Goal: Information Seeking & Learning: Check status

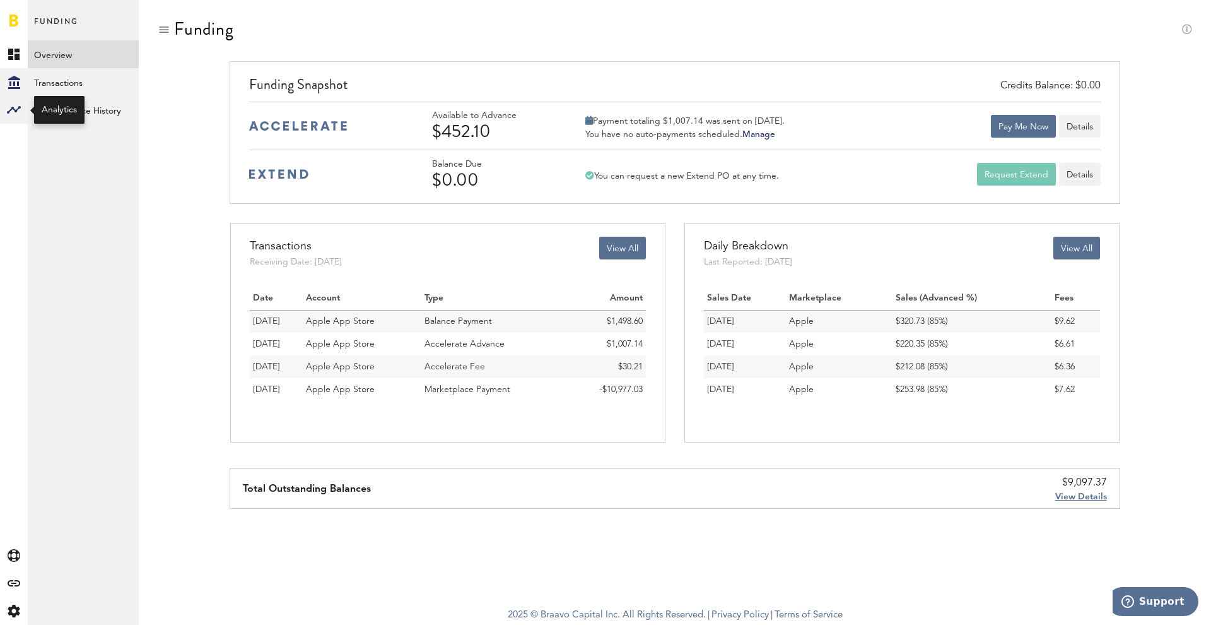
click at [21, 109] on rect at bounding box center [13, 109] width 15 height 15
click at [91, 54] on link "Monetization" at bounding box center [83, 54] width 111 height 28
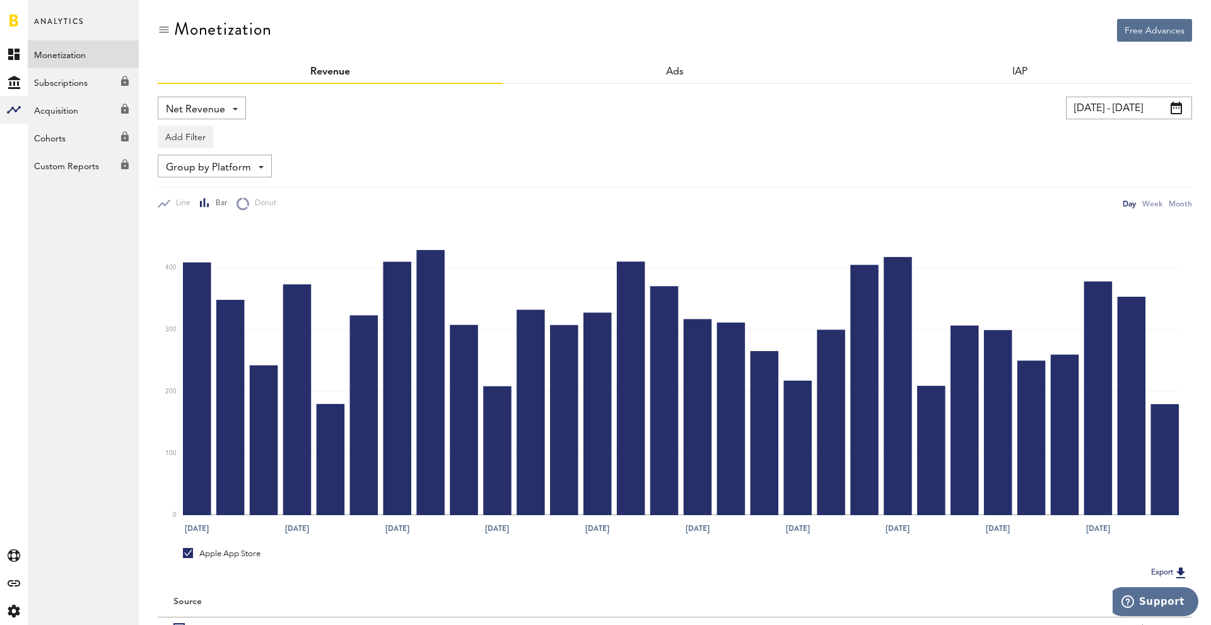
click at [1132, 111] on input "04.09.25 - 04.10.25" at bounding box center [1129, 108] width 126 height 23
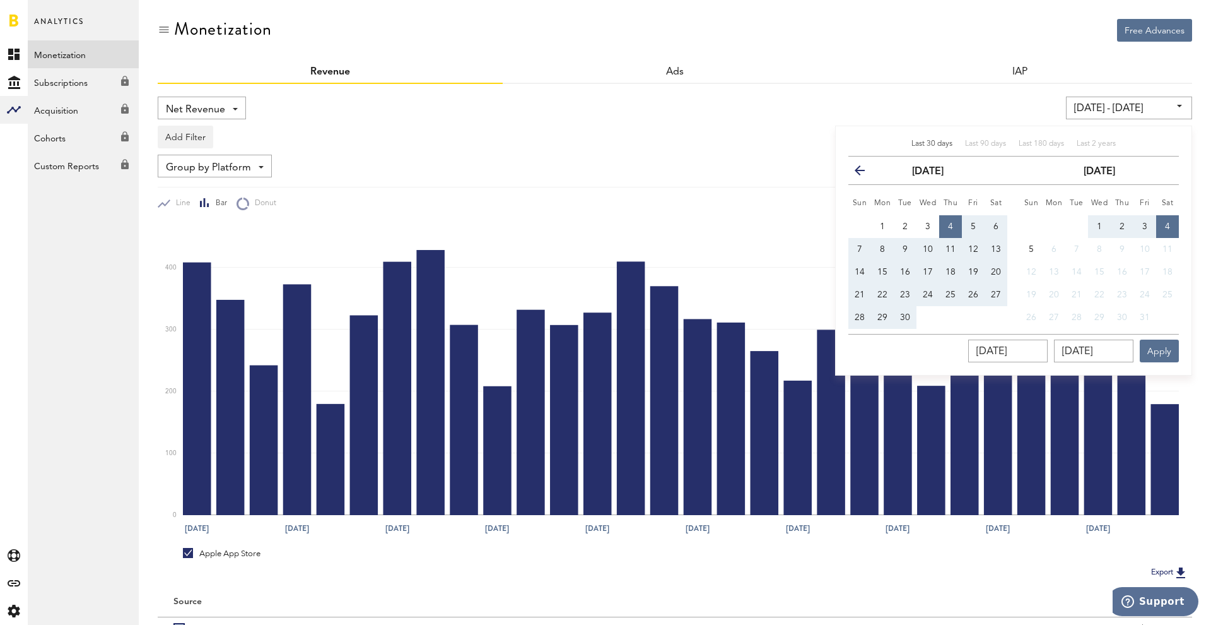
click at [1020, 99] on div "04.09.25 - 04.10.25 Last 30 days Last 90 days Last 180 days Last 2 years previo…" at bounding box center [924, 108] width 536 height 23
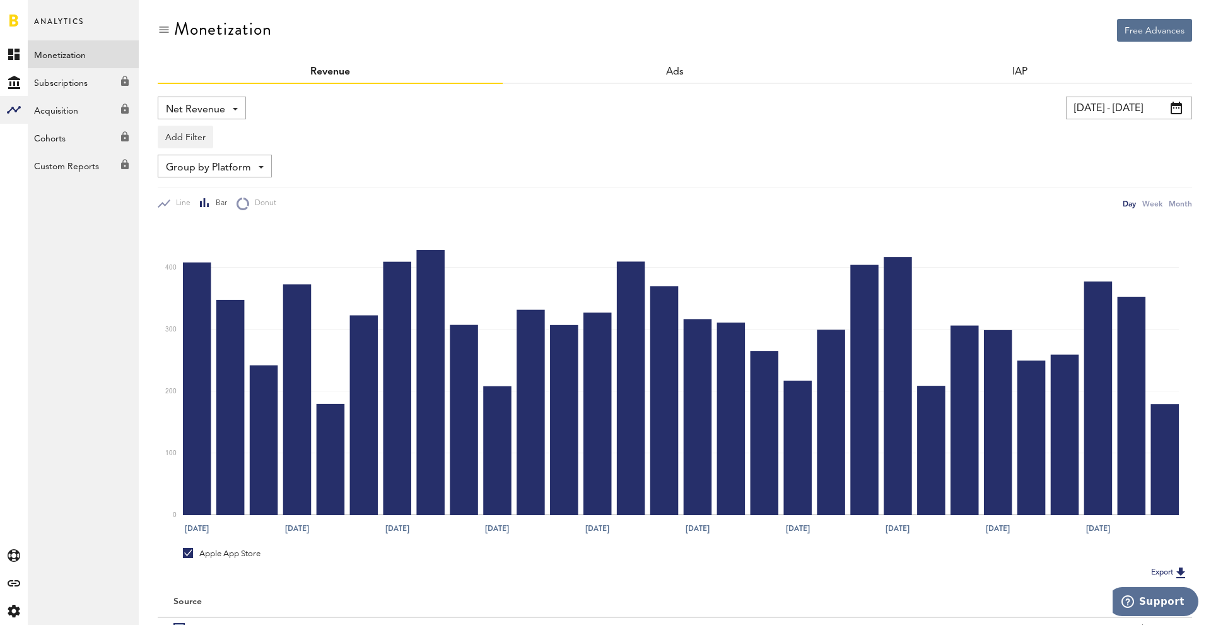
click at [1124, 106] on input "04.09.25 - 04.10.25" at bounding box center [1129, 108] width 126 height 23
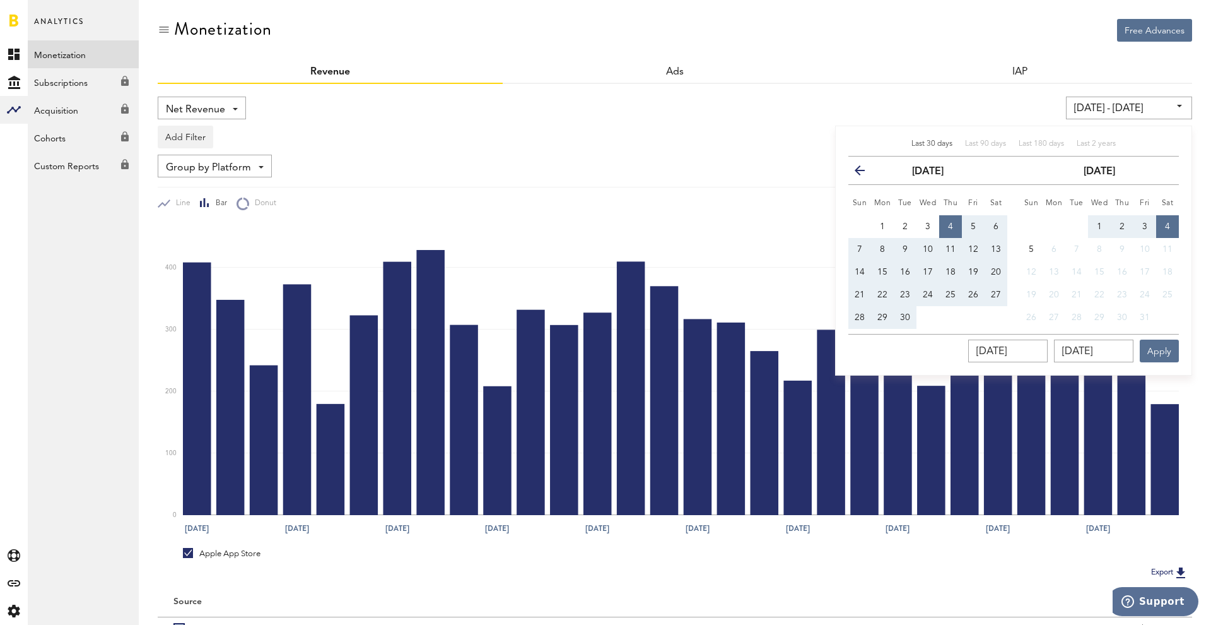
click at [934, 142] on span "Last 30 days" at bounding box center [932, 144] width 41 height 8
click at [871, 51] on div "Monetization" at bounding box center [675, 40] width 1035 height 42
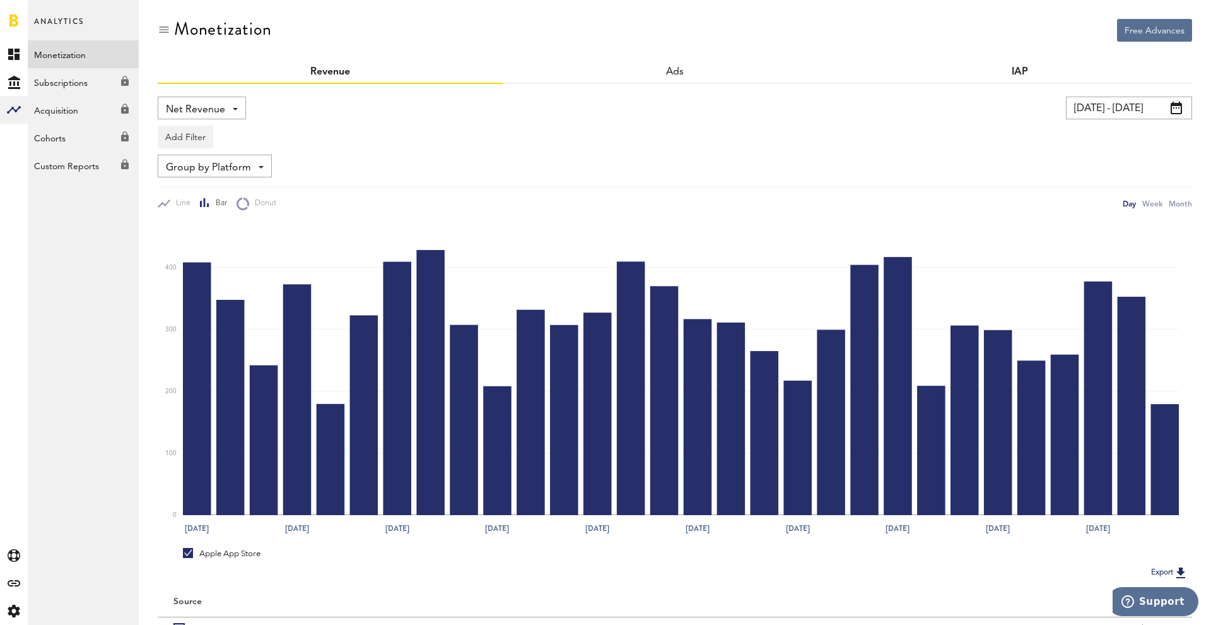
click at [1020, 71] on link "IAP" at bounding box center [1020, 72] width 16 height 10
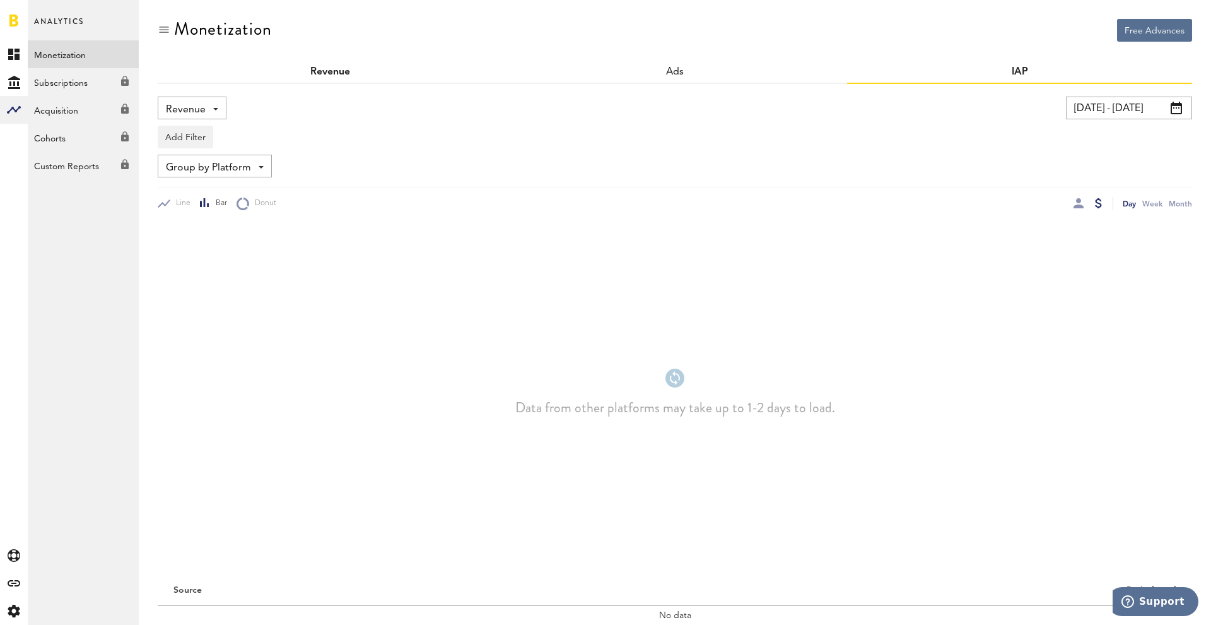
click at [341, 75] on link "Revenue" at bounding box center [330, 72] width 40 height 10
